Goal: Information Seeking & Learning: Find specific page/section

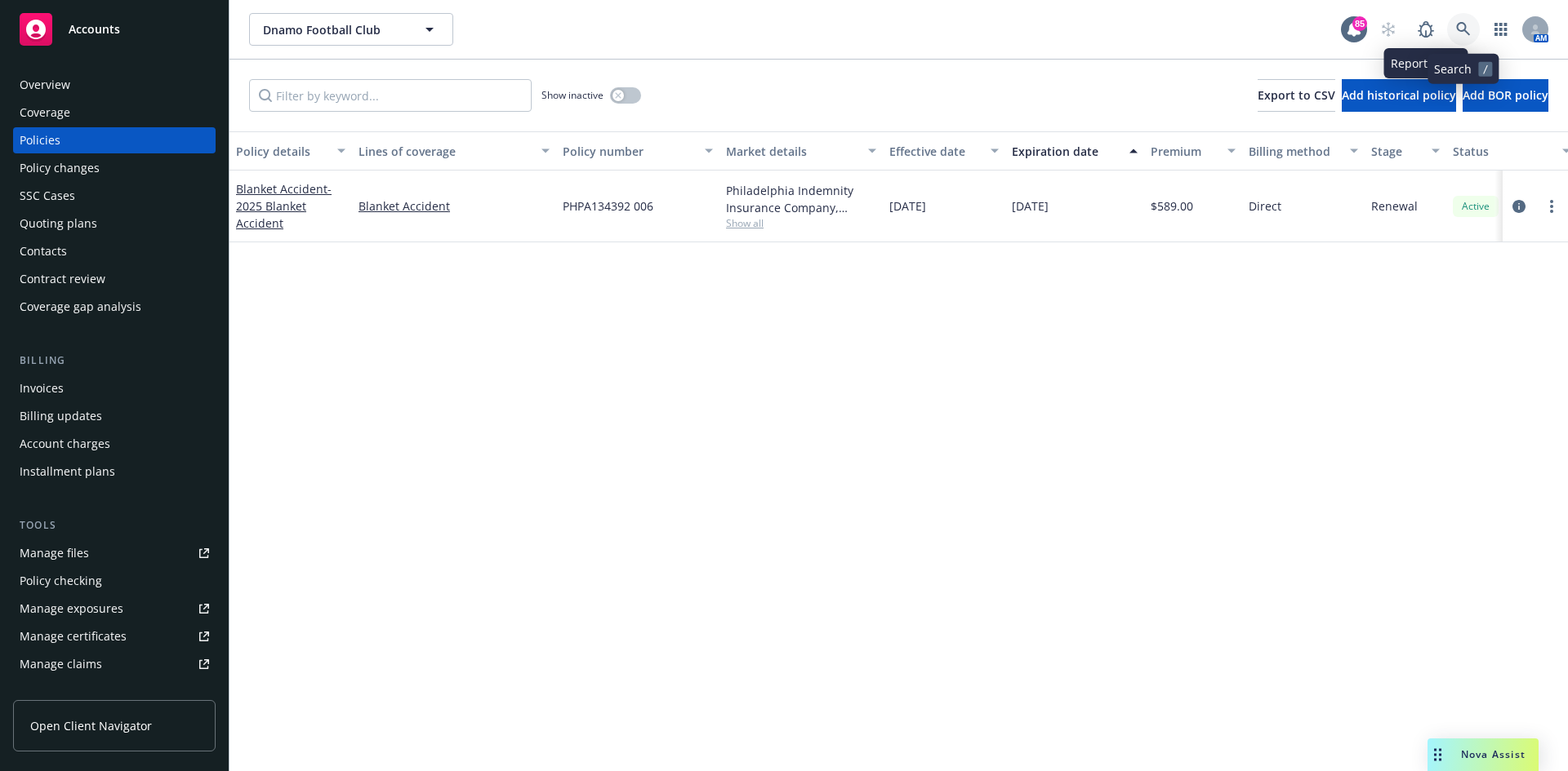
click at [1459, 31] on icon at bounding box center [1463, 29] width 14 height 14
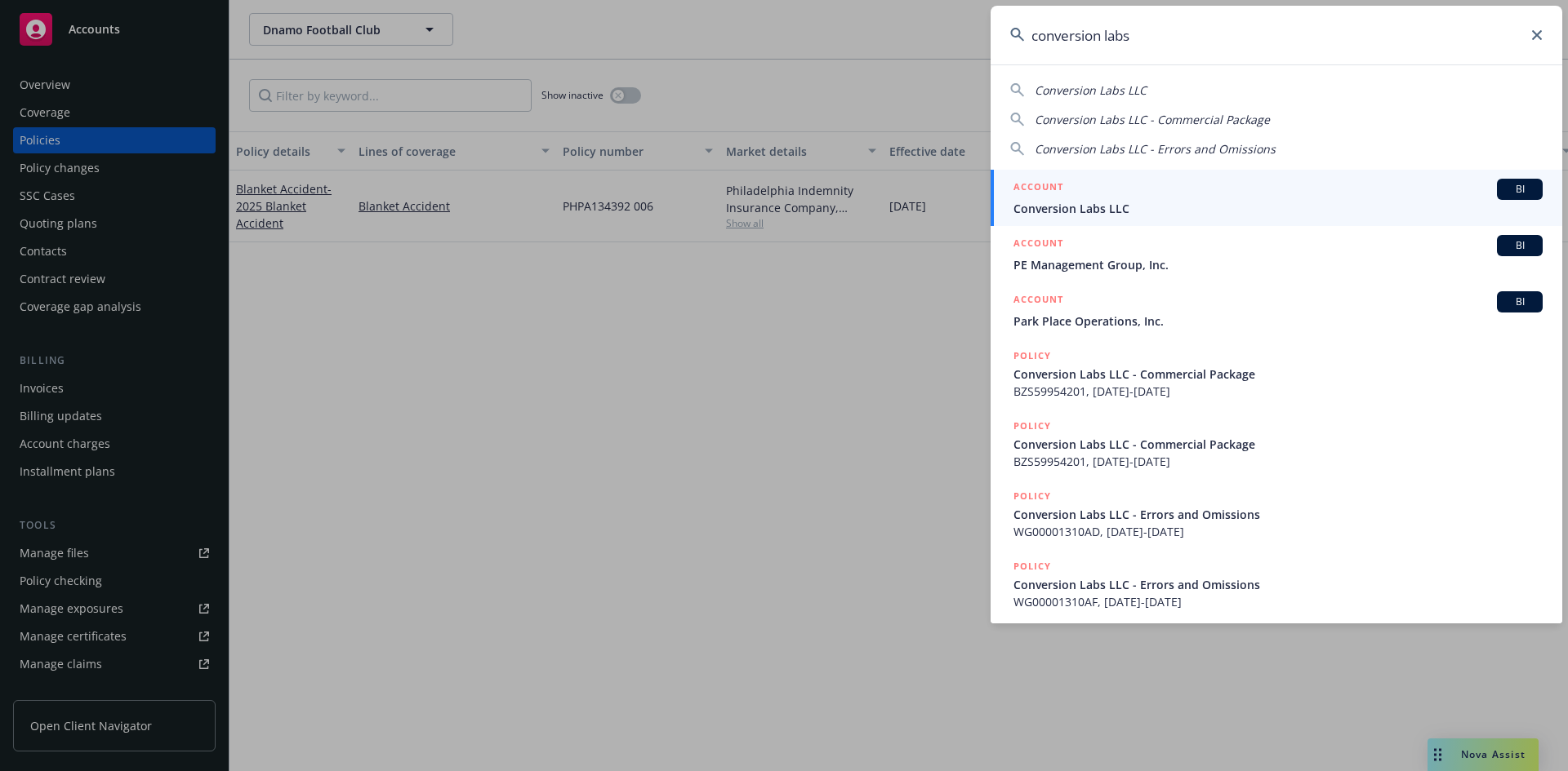
type input "conversion labs"
click at [1043, 182] on h5 "ACCOUNT" at bounding box center [1038, 188] width 50 height 19
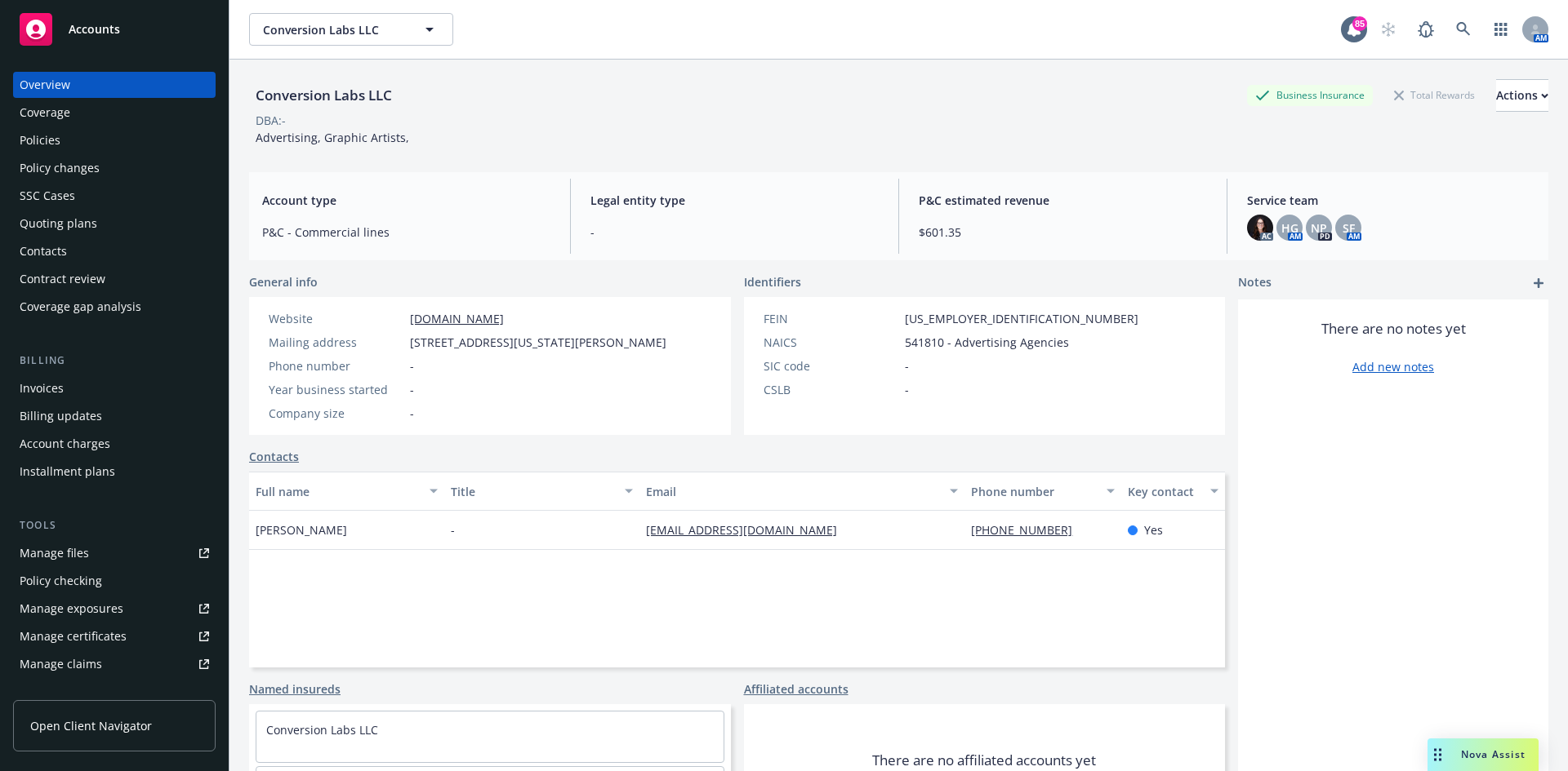
click at [75, 136] on div "Policies" at bounding box center [114, 140] width 189 height 26
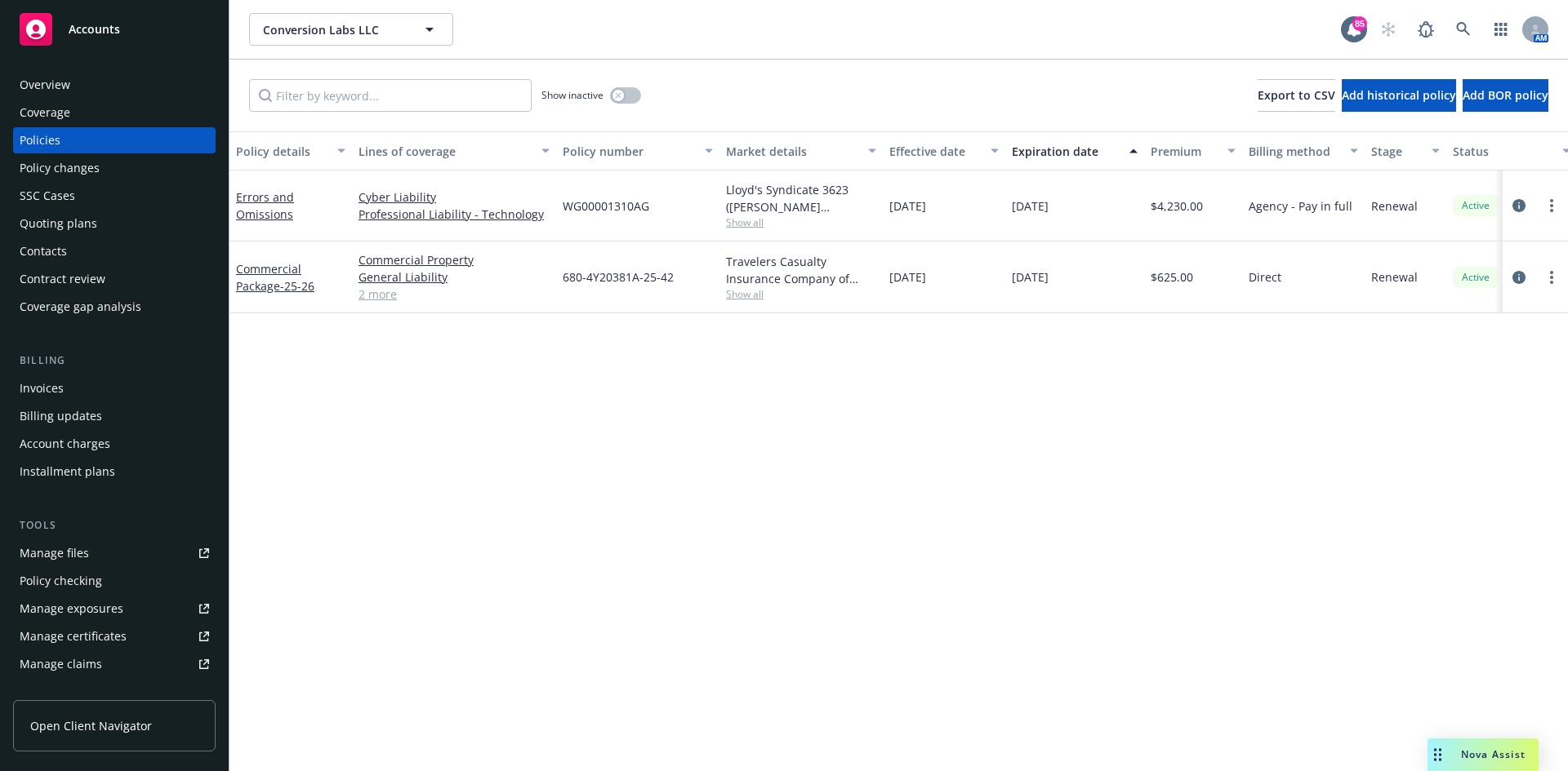
click at [749, 297] on span "Show all" at bounding box center [800, 294] width 150 height 14
click at [1071, 495] on div "Policy details Lines of coverage Policy number Market details Effective date Ex…" at bounding box center [898, 451] width 1338 height 640
click at [33, 89] on div "Overview" at bounding box center [45, 85] width 51 height 26
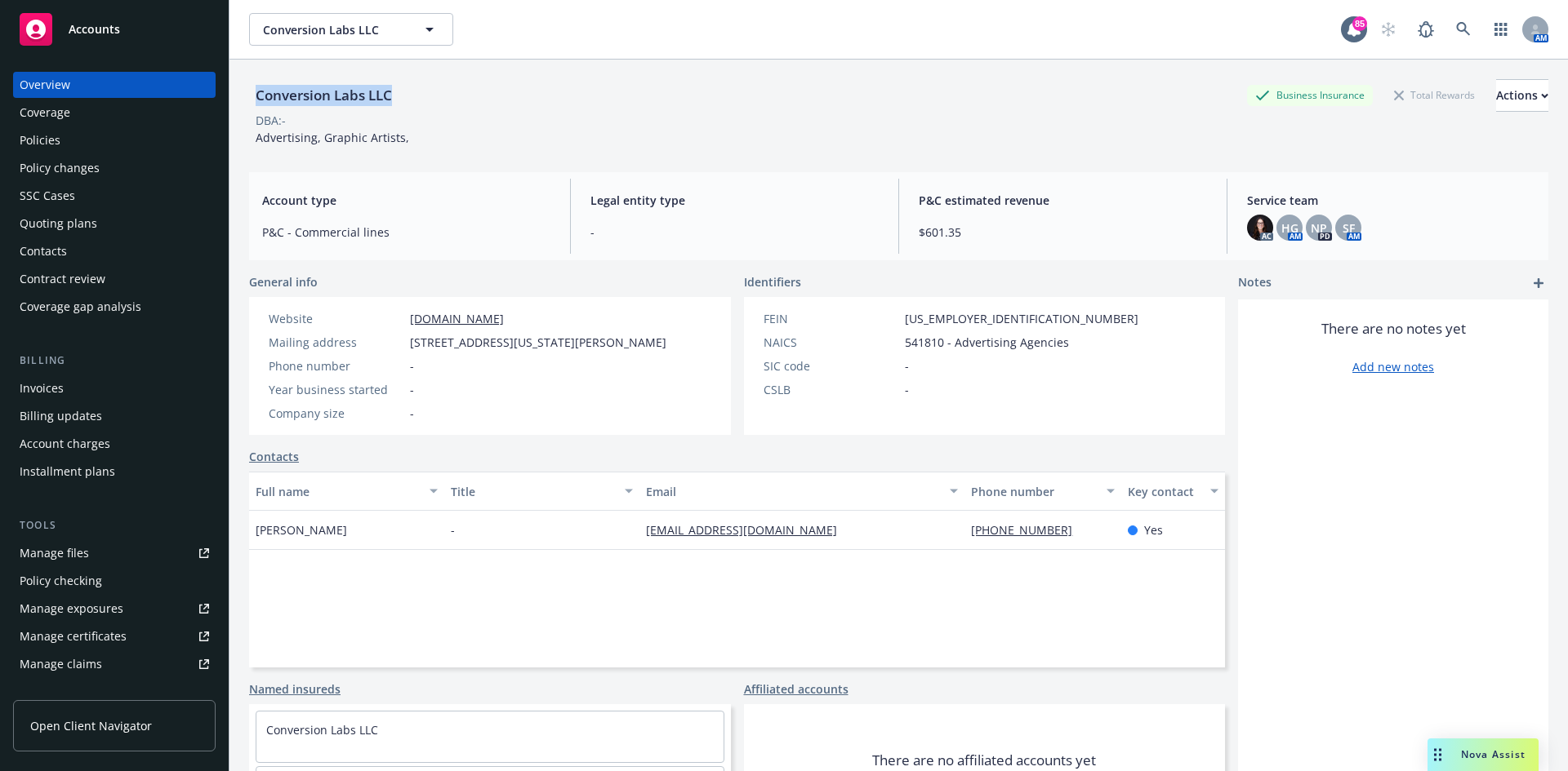
drag, startPoint x: 387, startPoint y: 107, endPoint x: 246, endPoint y: 91, distance: 141.9
click at [243, 91] on div "Conversion Labs LLC Business Insurance Total Rewards Actions DBA: - Advertising…" at bounding box center [898, 445] width 1338 height 771
copy div "Conversion Labs LLC"
click at [69, 140] on div "Policies" at bounding box center [114, 140] width 189 height 26
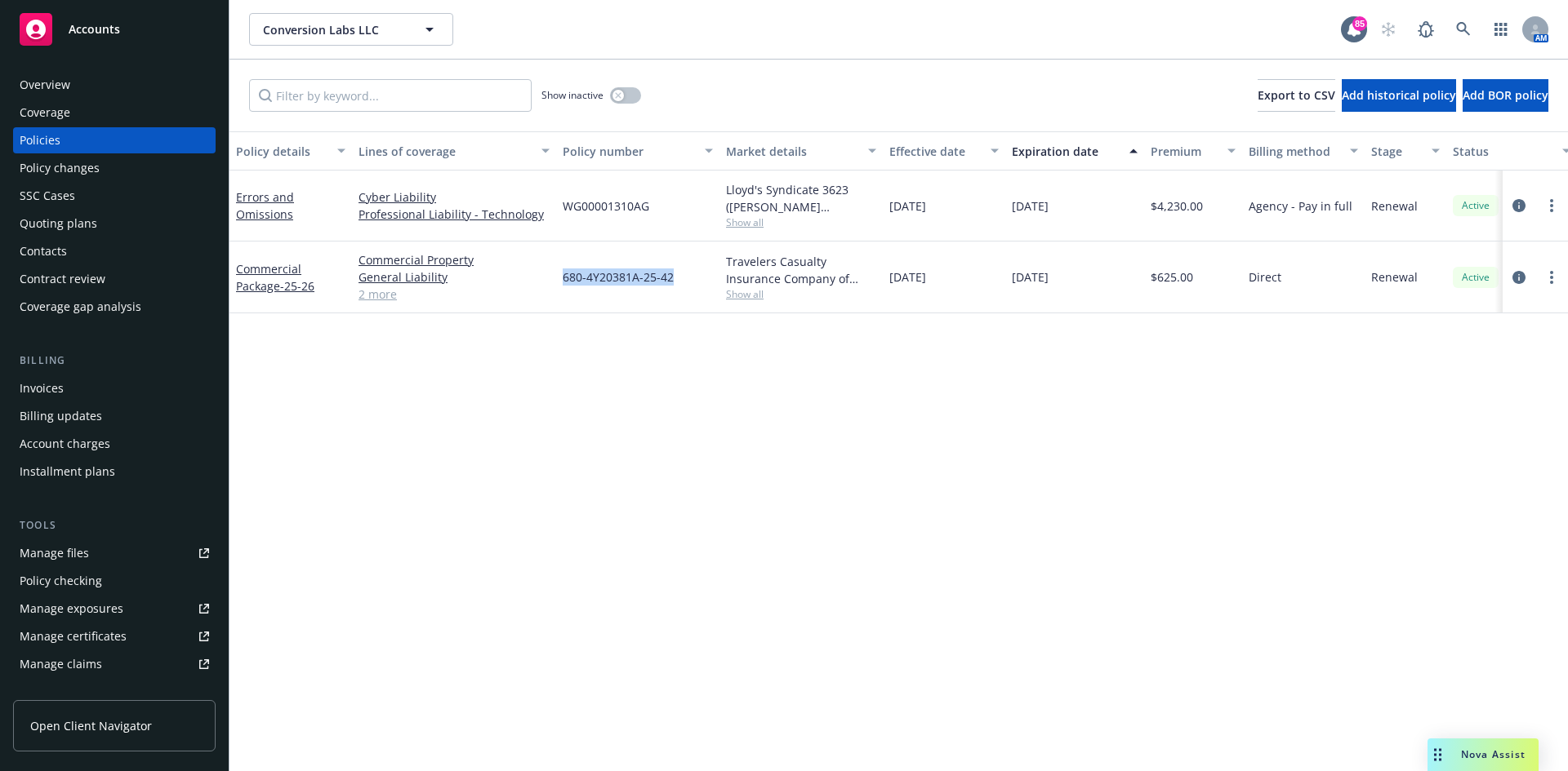
drag, startPoint x: 685, startPoint y: 279, endPoint x: 564, endPoint y: 273, distance: 121.1
click at [564, 273] on div "680-4Y20381A-25-42" at bounding box center [637, 278] width 163 height 72
copy span "680-4Y20381A-25-42"
click at [1469, 26] on icon at bounding box center [1463, 29] width 15 height 15
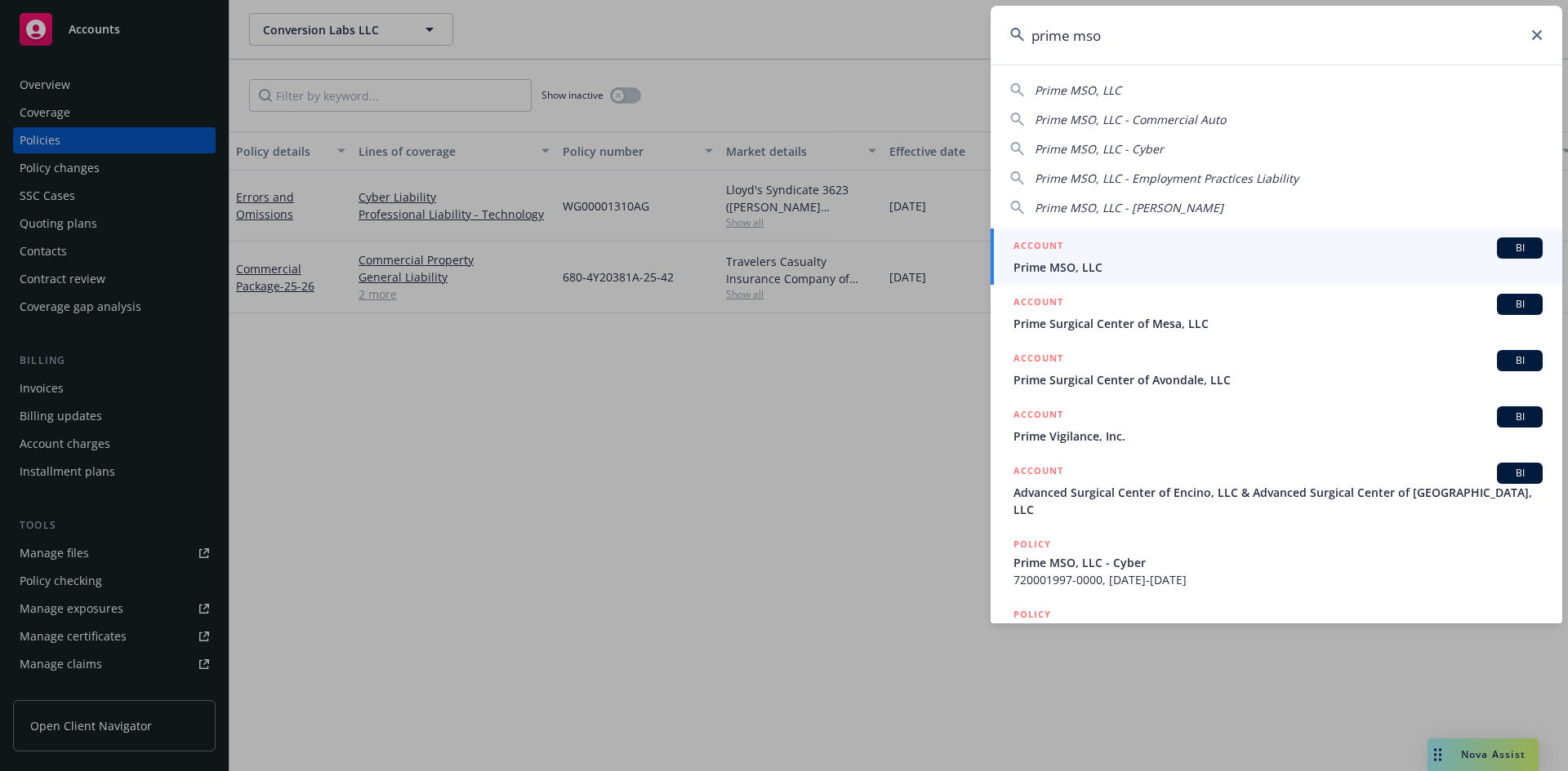
type input "prime mso"
click at [1049, 241] on h5 "ACCOUNT" at bounding box center [1038, 247] width 50 height 19
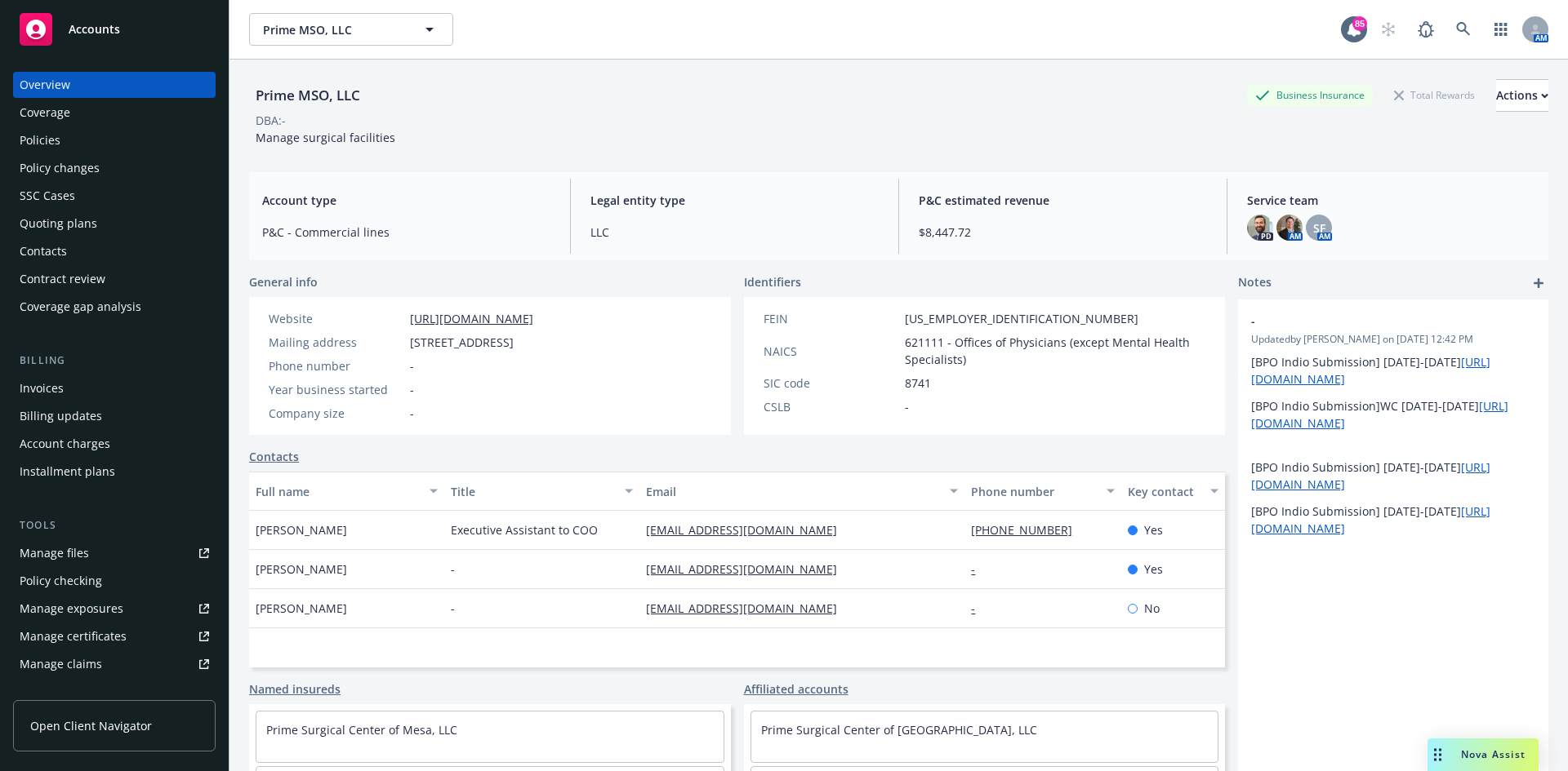
click at [77, 136] on div "Policies" at bounding box center [114, 140] width 189 height 26
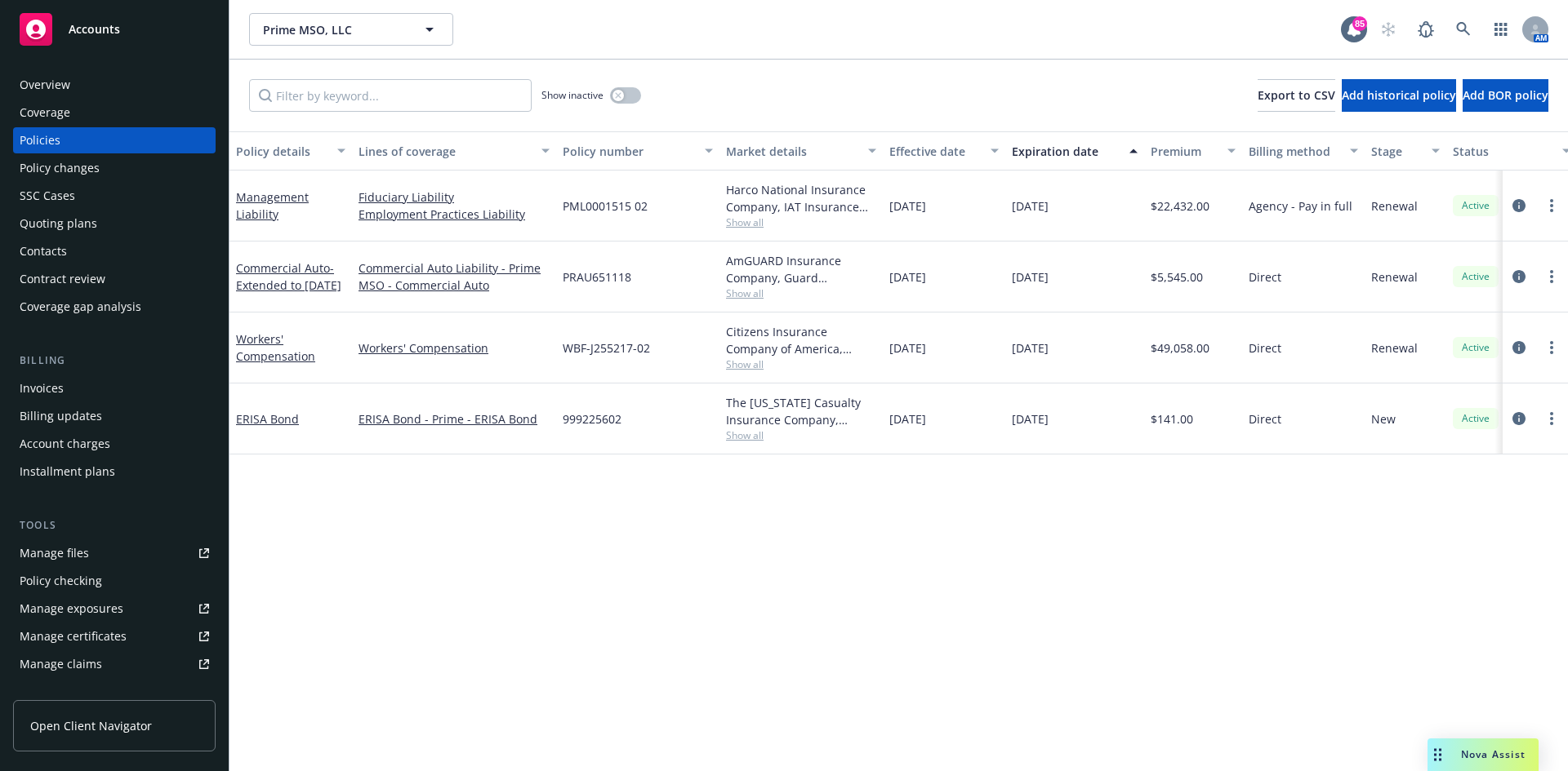
click at [739, 294] on span "Show all" at bounding box center [800, 294] width 150 height 14
